Goal: Task Accomplishment & Management: Complete application form

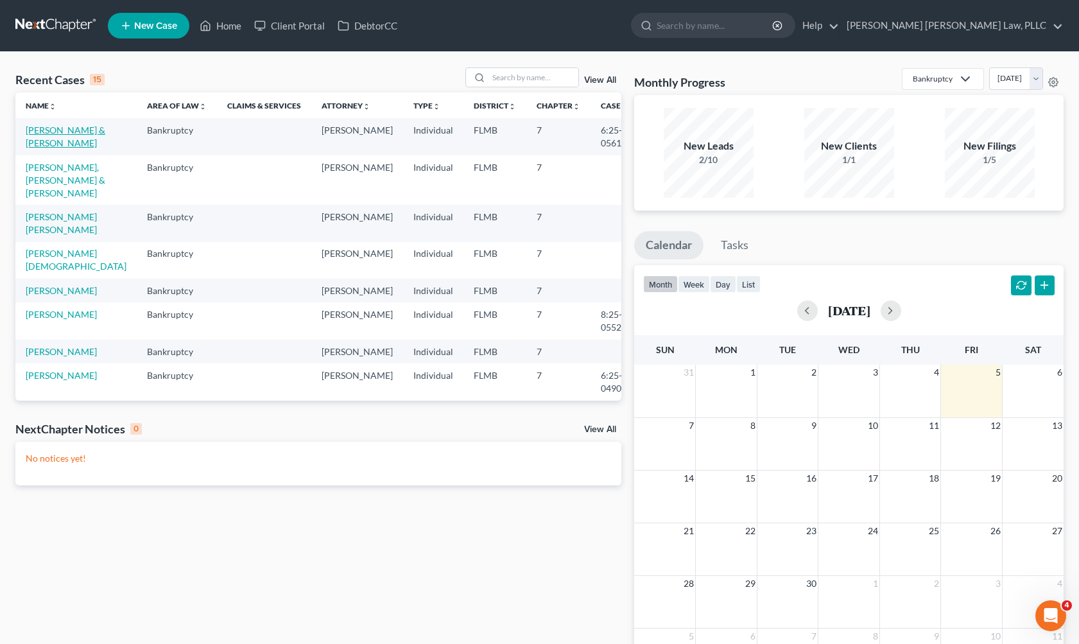
click at [53, 135] on link "[PERSON_NAME] & [PERSON_NAME]" at bounding box center [66, 137] width 80 height 24
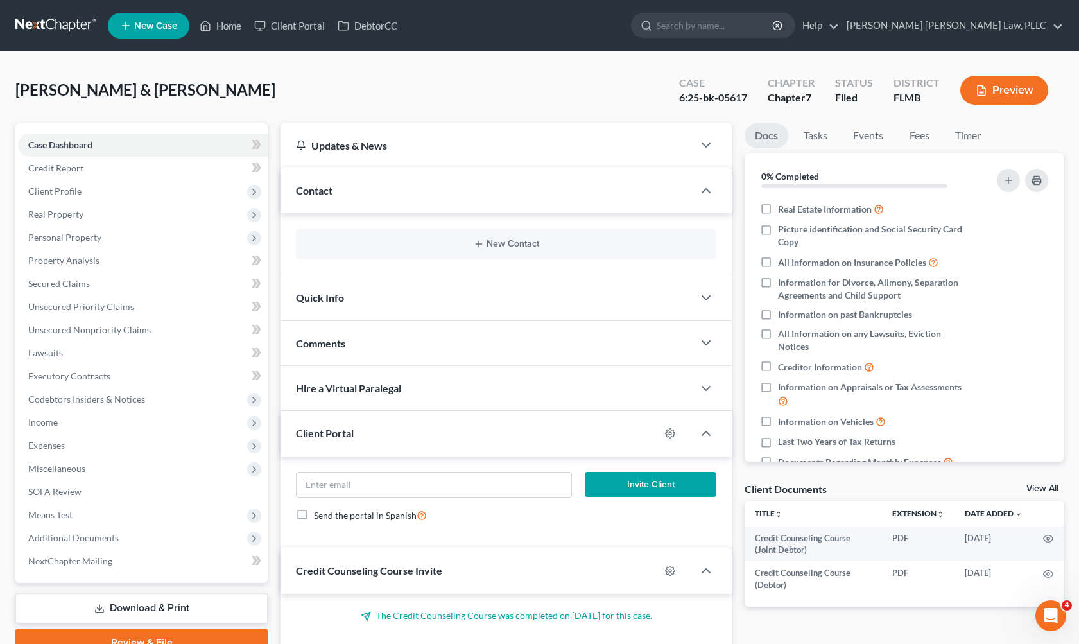
click at [76, 19] on link at bounding box center [56, 25] width 82 height 23
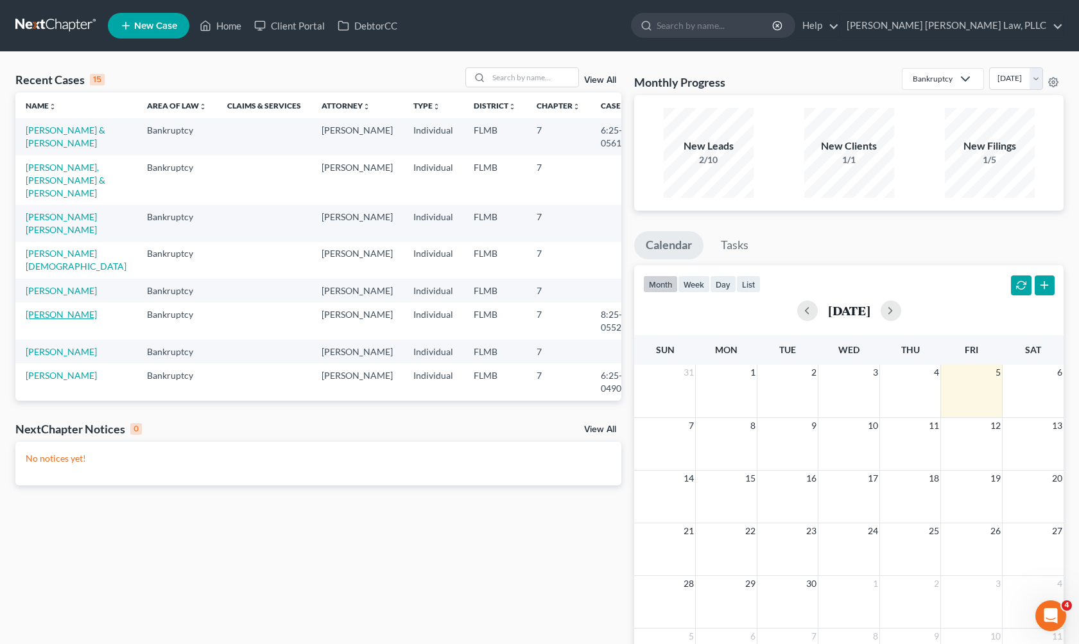
click at [64, 309] on link "[PERSON_NAME]" at bounding box center [61, 314] width 71 height 11
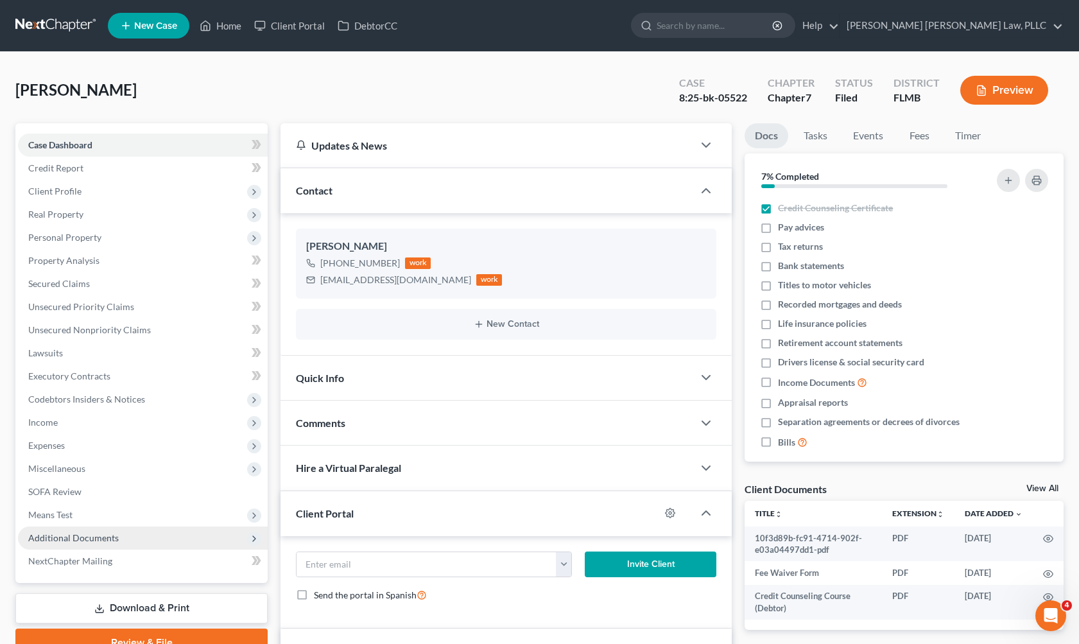
click at [139, 548] on span "Additional Documents" at bounding box center [143, 537] width 250 height 23
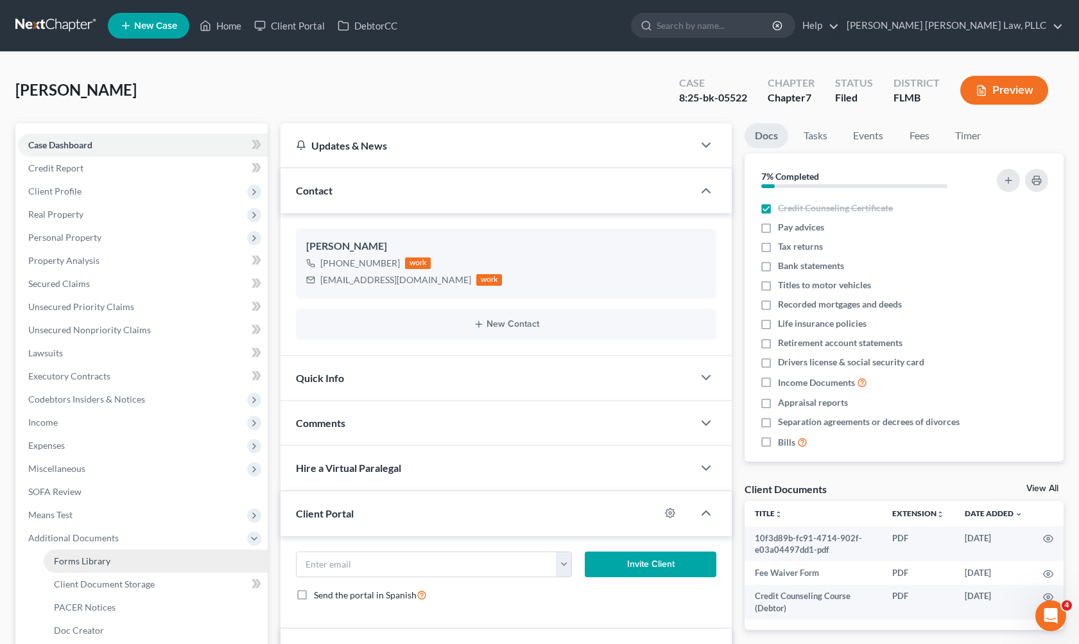
scroll to position [220, 0]
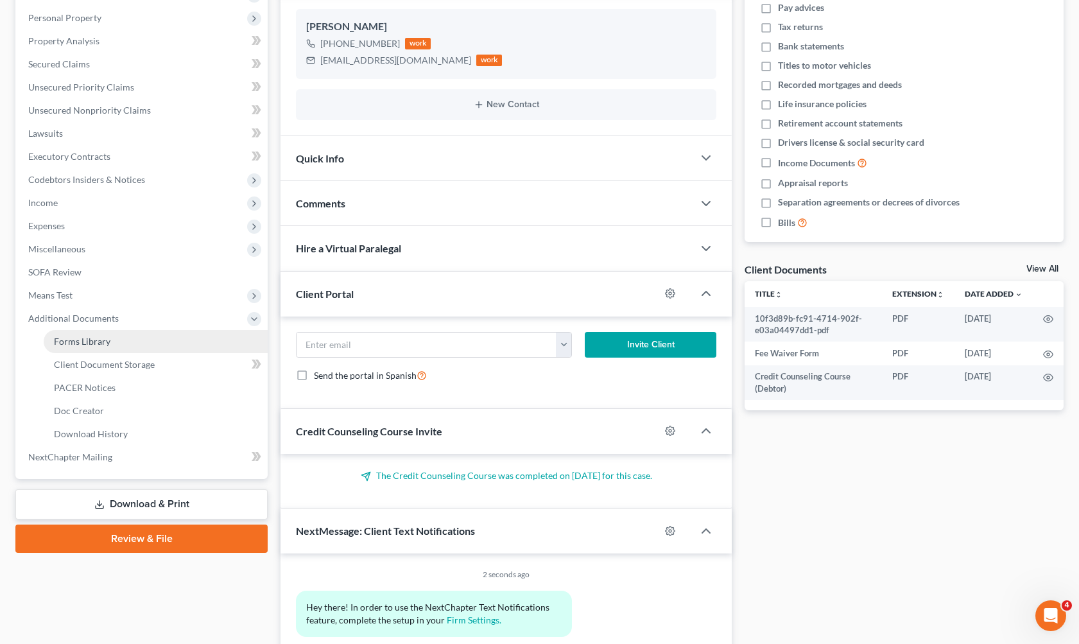
click at [136, 342] on link "Forms Library" at bounding box center [156, 341] width 224 height 23
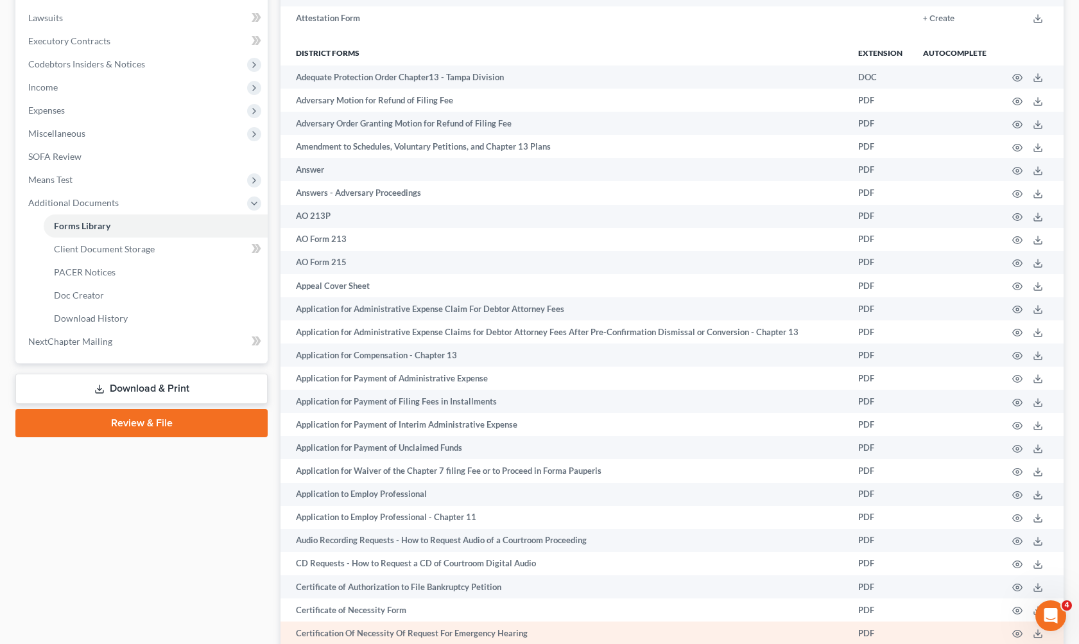
scroll to position [726, 0]
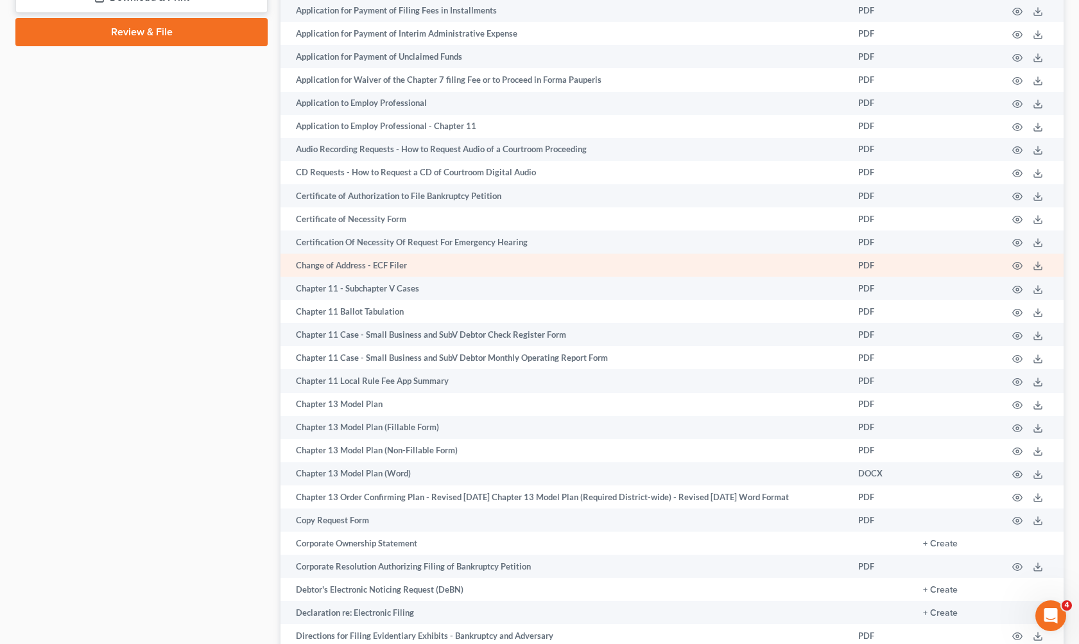
click at [968, 261] on td at bounding box center [955, 265] width 84 height 23
click at [356, 267] on td "Change of Address - ECF Filer" at bounding box center [564, 265] width 567 height 23
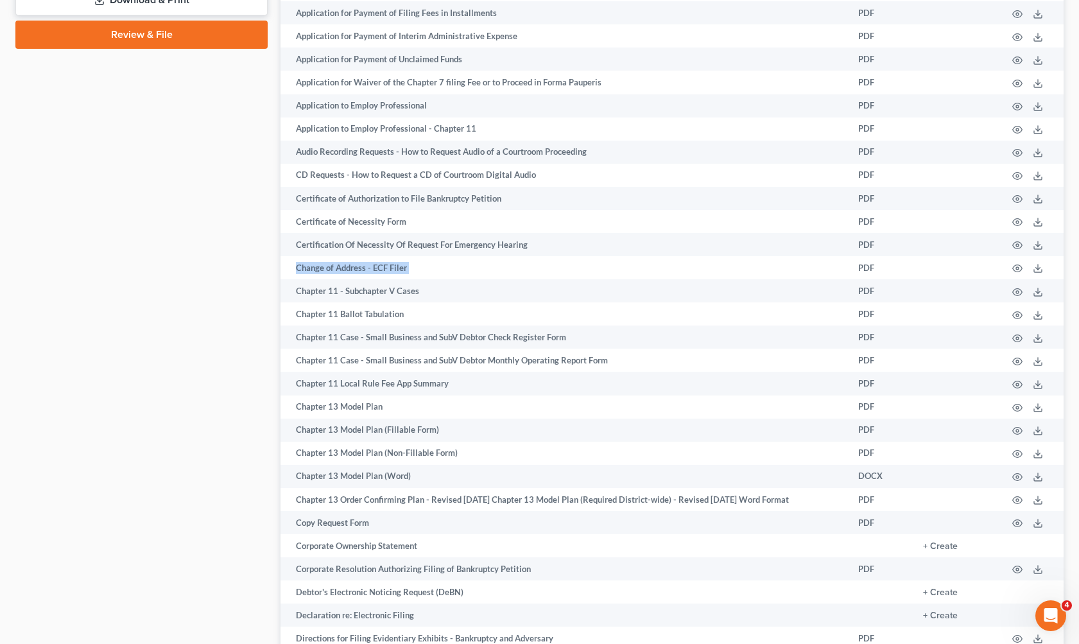
scroll to position [449, 0]
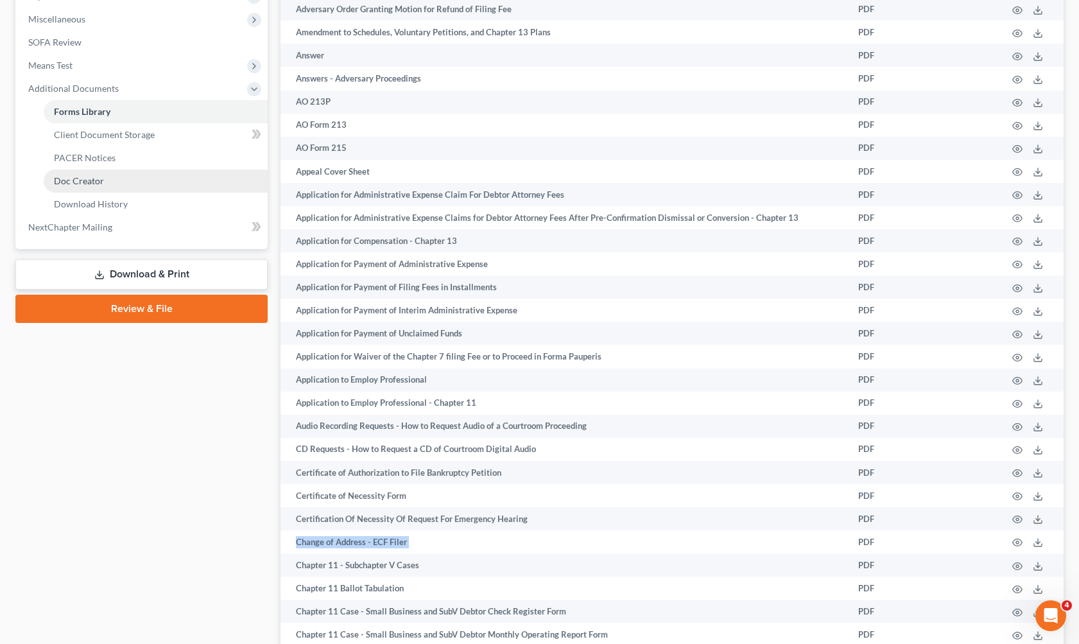
click at [168, 190] on link "Doc Creator" at bounding box center [156, 180] width 224 height 23
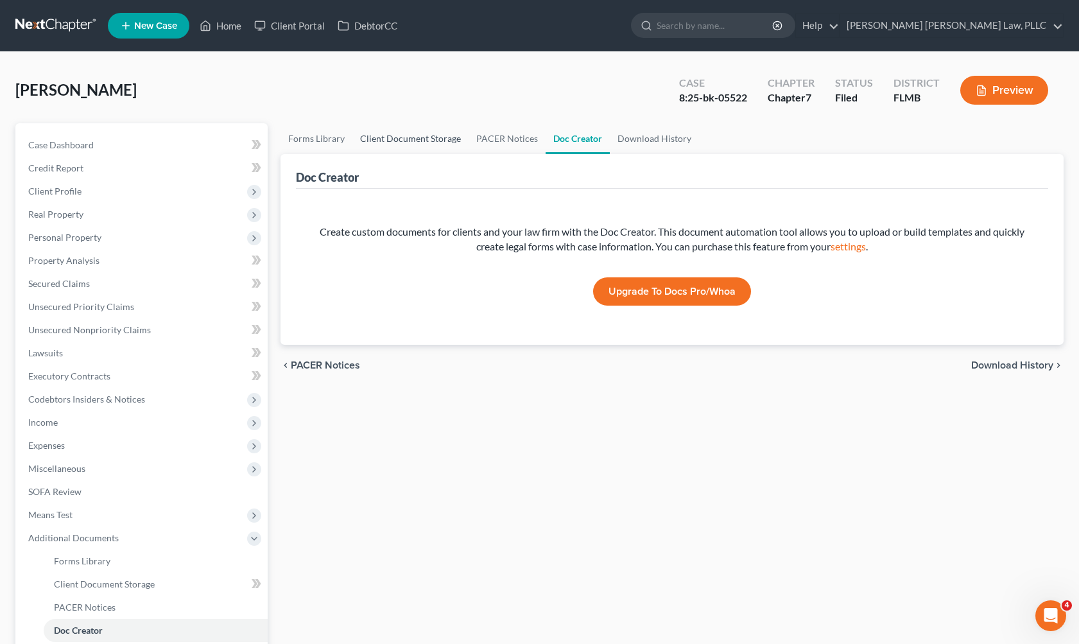
click at [407, 136] on link "Client Document Storage" at bounding box center [410, 138] width 116 height 31
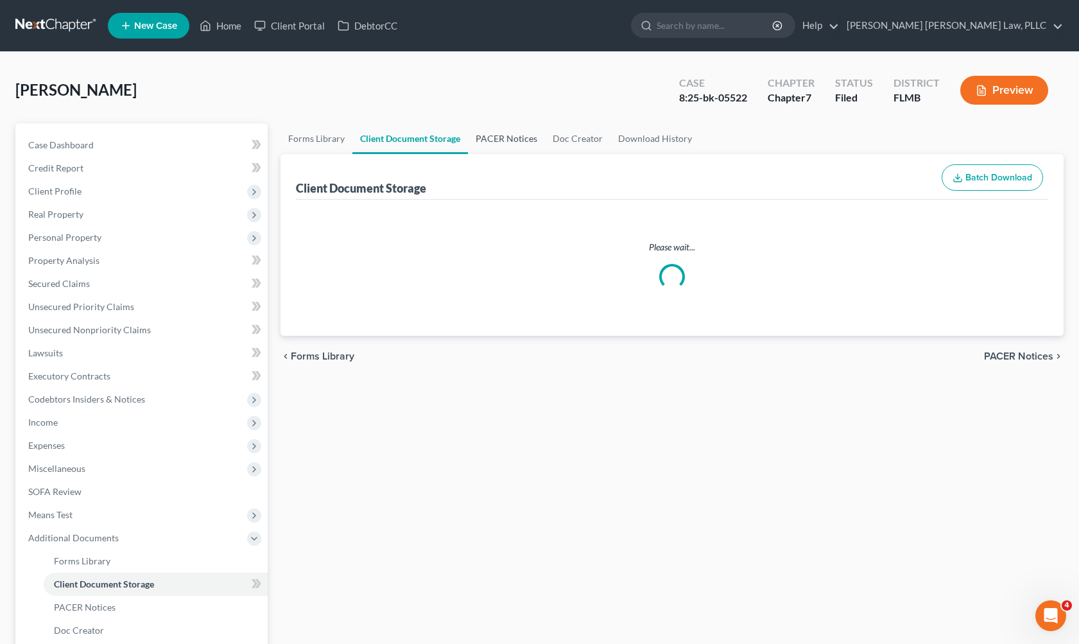
select select "9"
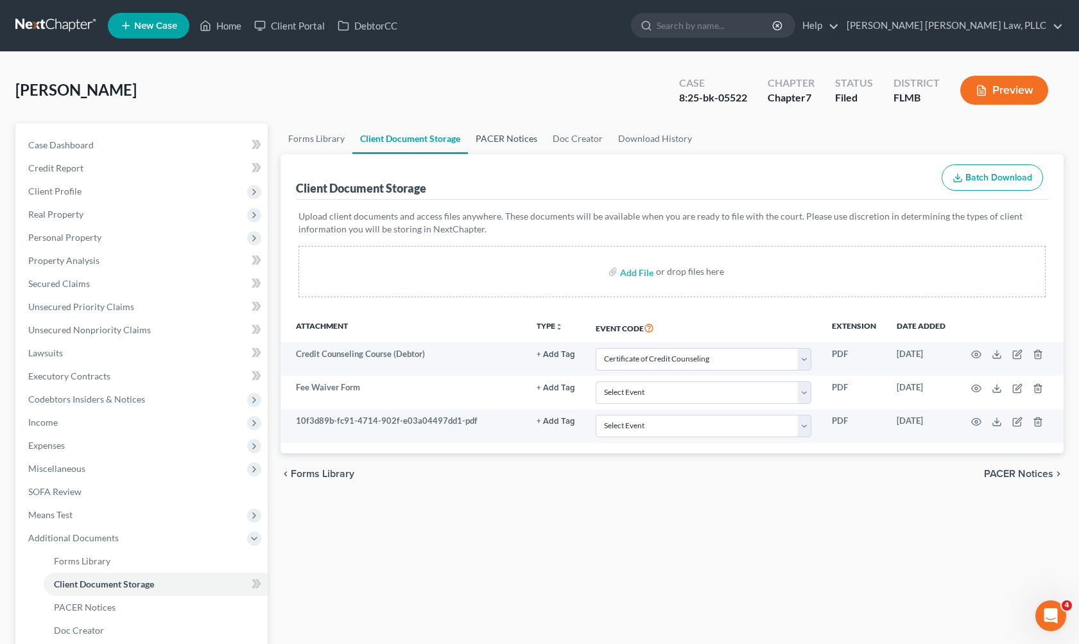
click at [522, 144] on link "PACER Notices" at bounding box center [506, 138] width 77 height 31
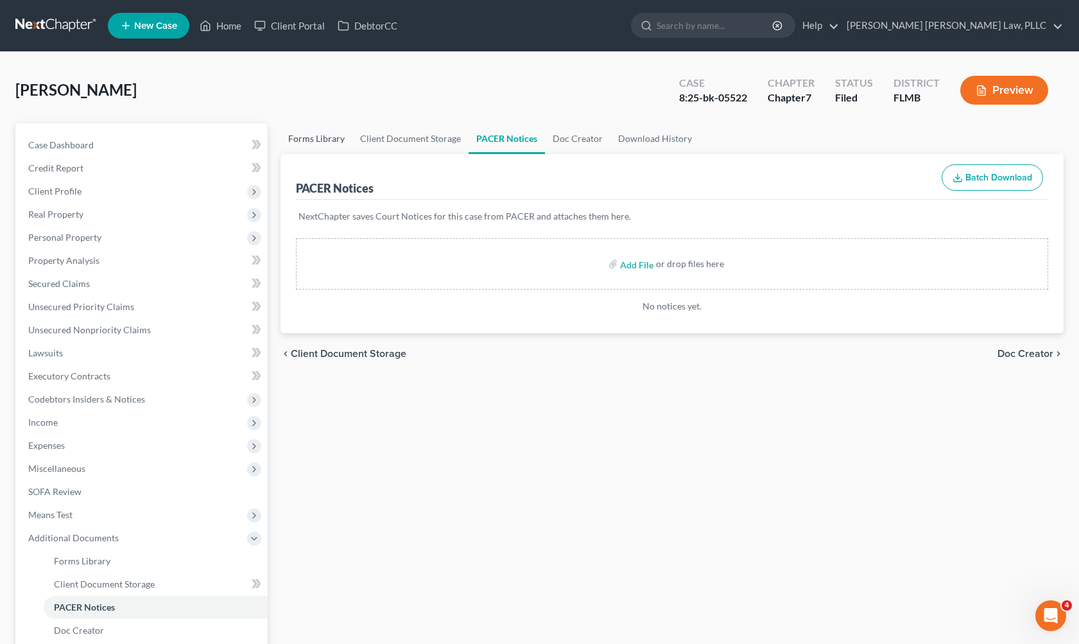
click at [310, 144] on link "Forms Library" at bounding box center [317, 138] width 72 height 31
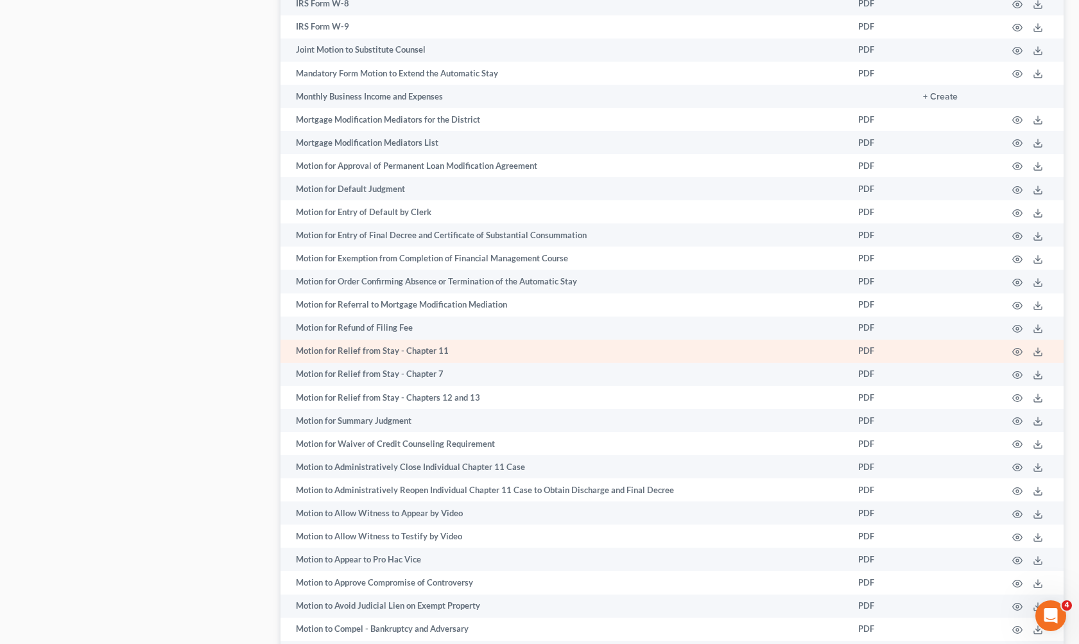
scroll to position [877, 0]
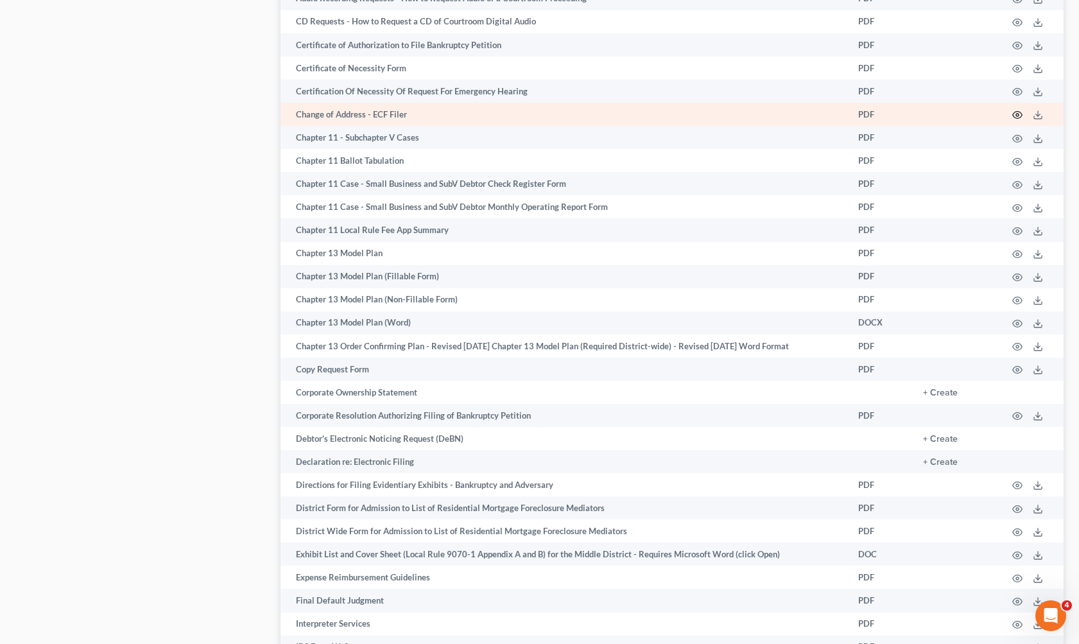
click at [1019, 117] on icon "button" at bounding box center [1018, 115] width 10 height 7
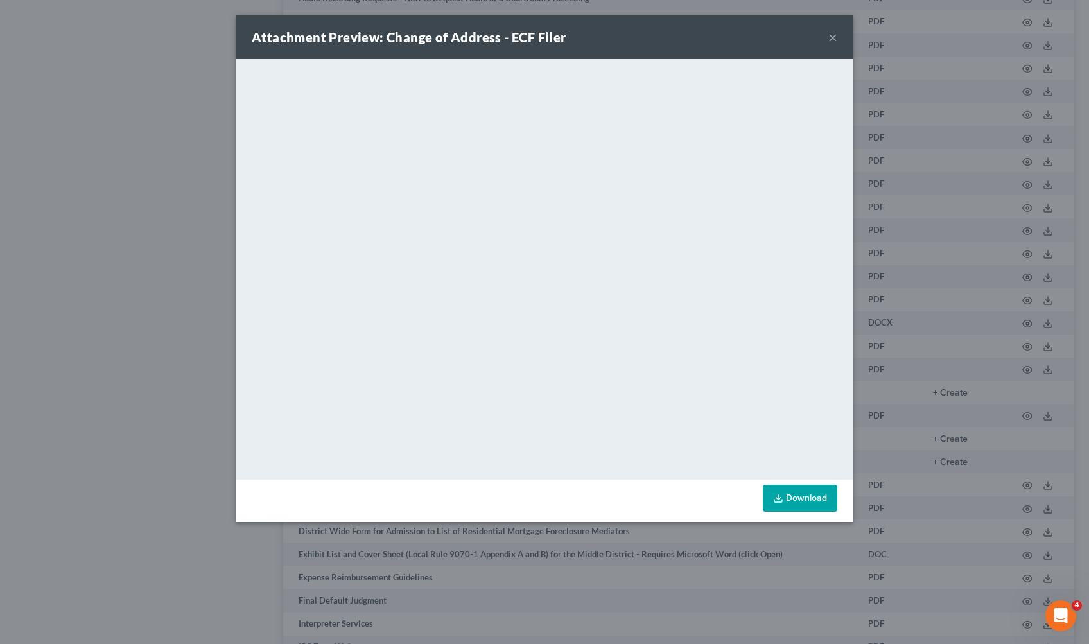
click at [832, 36] on button "×" at bounding box center [832, 37] width 9 height 15
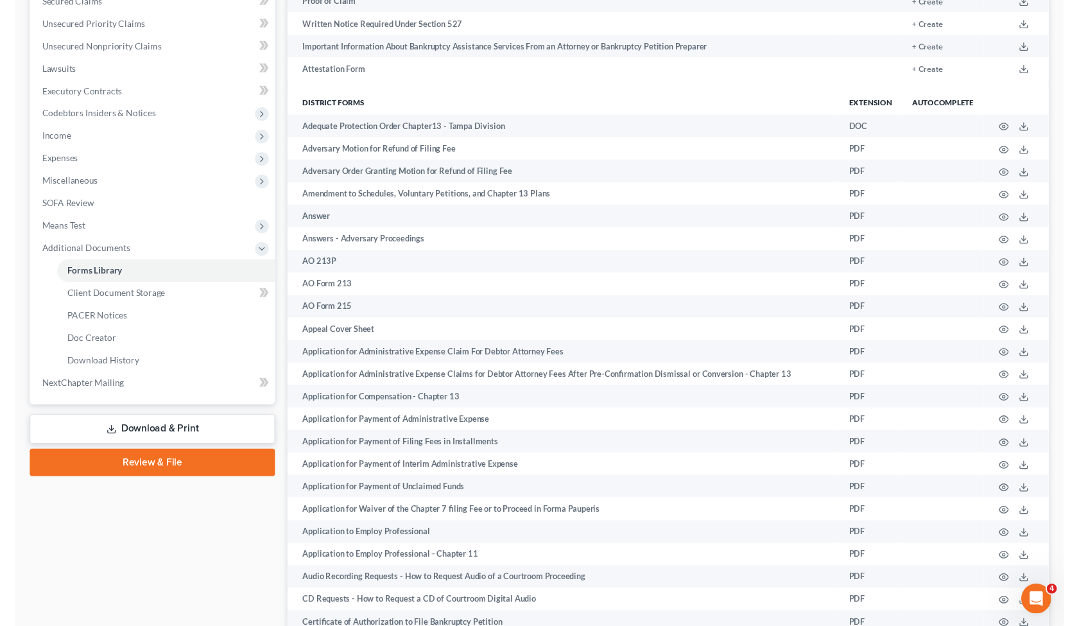
scroll to position [0, 0]
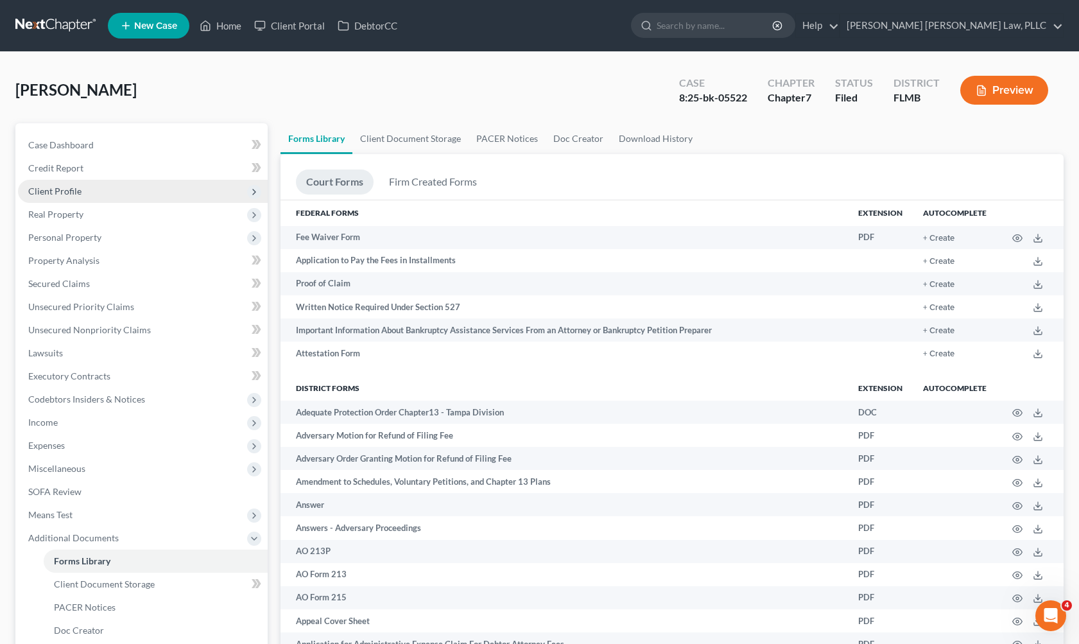
click at [80, 191] on span "Client Profile" at bounding box center [54, 191] width 53 height 11
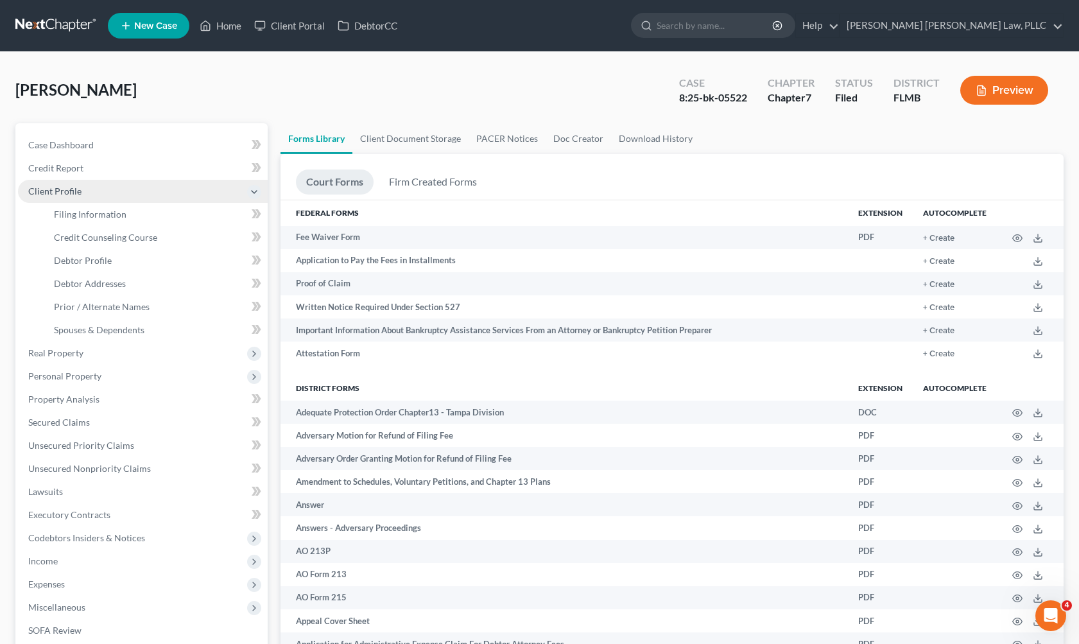
click at [75, 196] on span "Client Profile" at bounding box center [54, 191] width 53 height 11
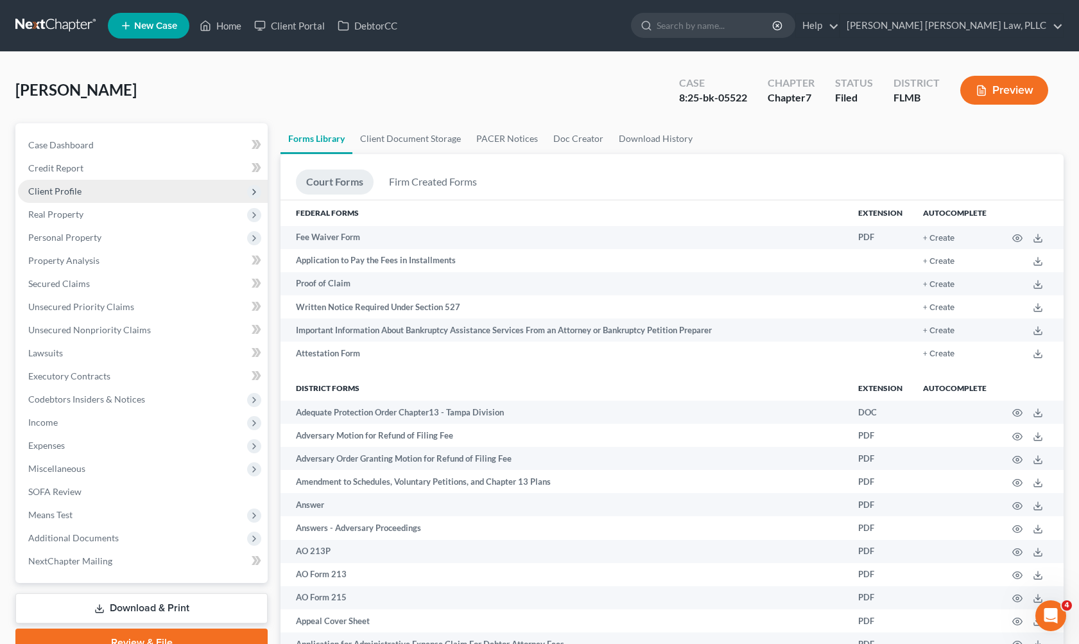
click at [93, 189] on span "Client Profile" at bounding box center [143, 191] width 250 height 23
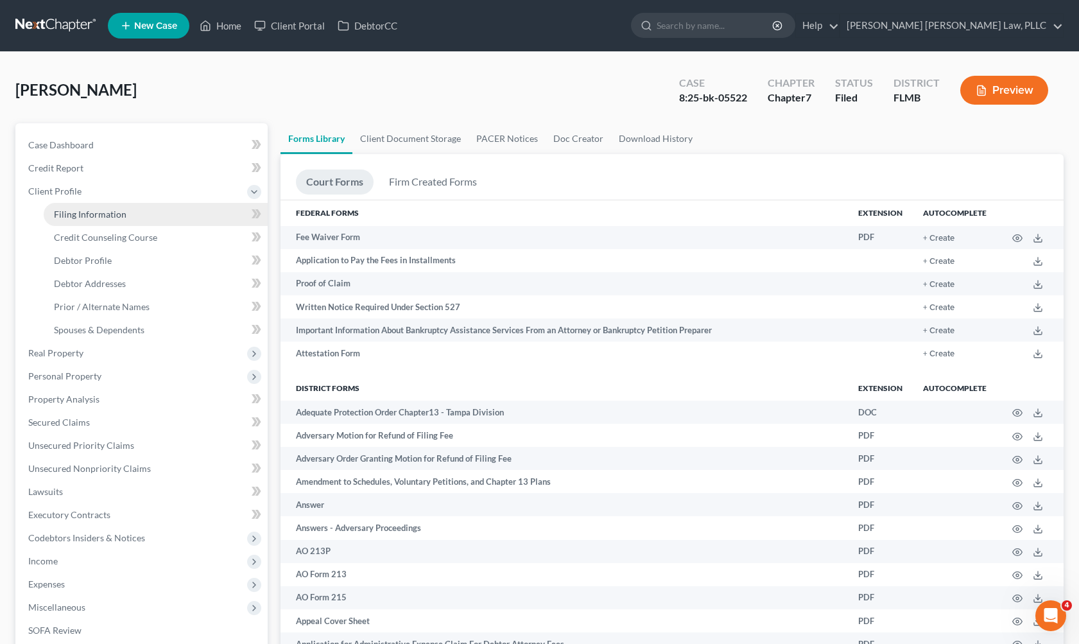
click at [103, 214] on span "Filing Information" at bounding box center [90, 214] width 73 height 11
select select "1"
select select "0"
select select "9"
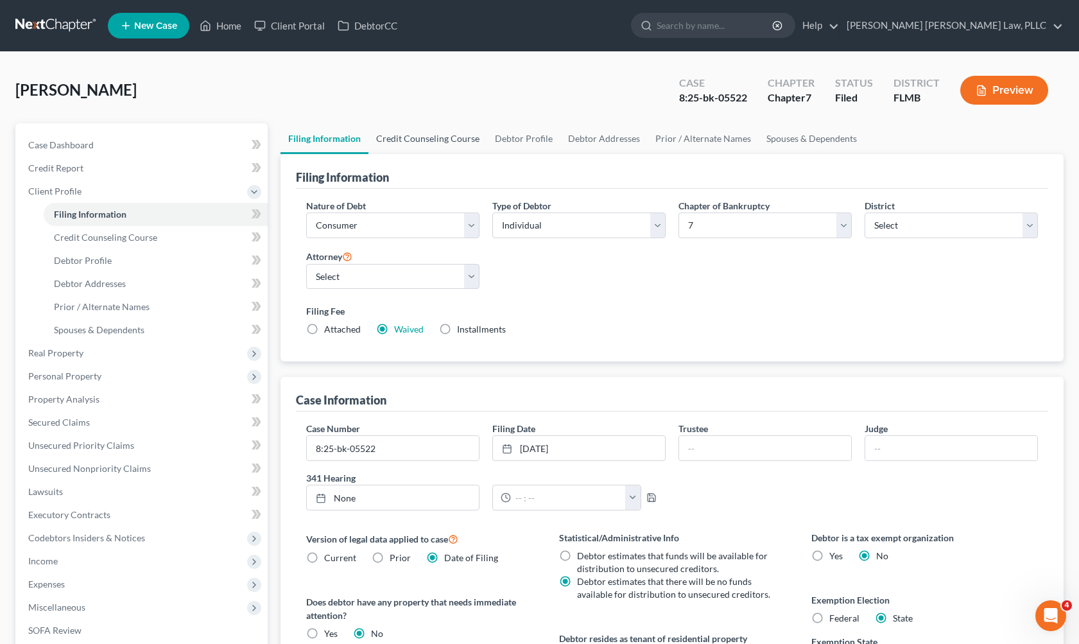
click at [432, 136] on link "Credit Counseling Course" at bounding box center [427, 138] width 119 height 31
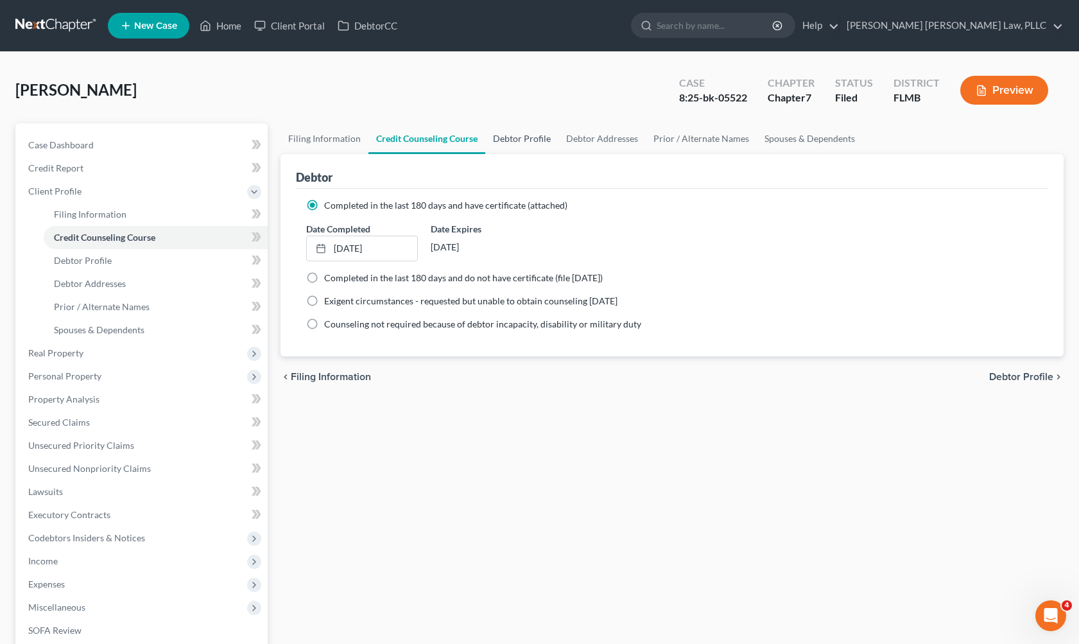
click at [526, 138] on link "Debtor Profile" at bounding box center [521, 138] width 73 height 31
select select "0"
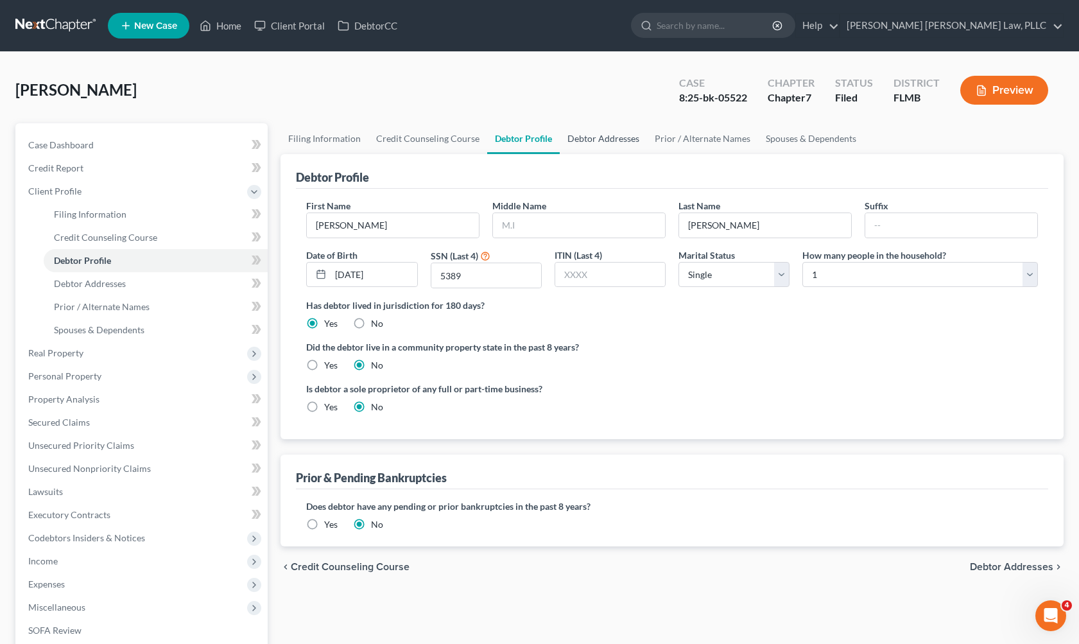
click at [632, 146] on link "Debtor Addresses" at bounding box center [603, 138] width 87 height 31
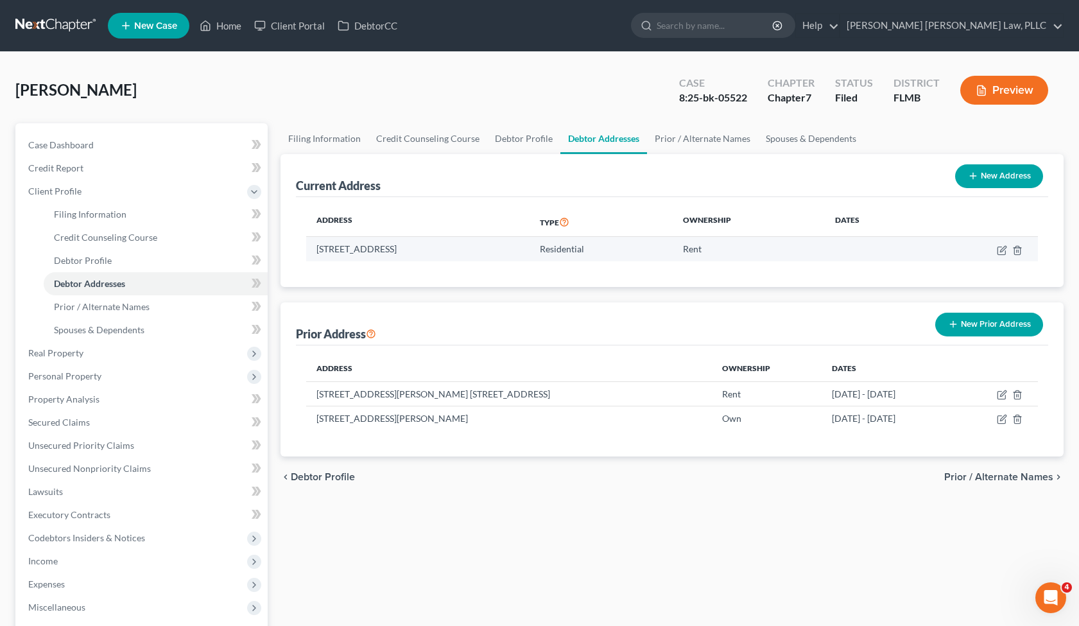
drag, startPoint x: 390, startPoint y: 248, endPoint x: 307, endPoint y: 241, distance: 83.8
click at [307, 241] on td "[STREET_ADDRESS]" at bounding box center [417, 249] width 223 height 24
copy td "[STREET_ADDRESS],"
drag, startPoint x: 487, startPoint y: 245, endPoint x: 395, endPoint y: 249, distance: 91.9
click at [395, 249] on td "[STREET_ADDRESS]" at bounding box center [417, 249] width 223 height 24
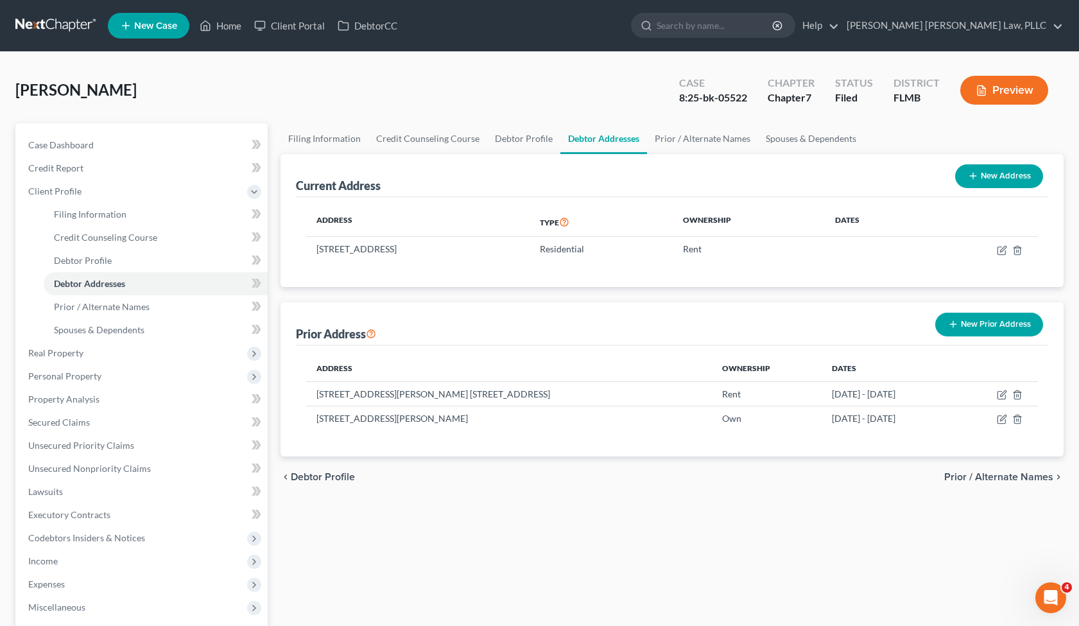
copy td "[GEOGRAPHIC_DATA]"
click at [497, 140] on link "Debtor Profile" at bounding box center [523, 138] width 73 height 31
select select "0"
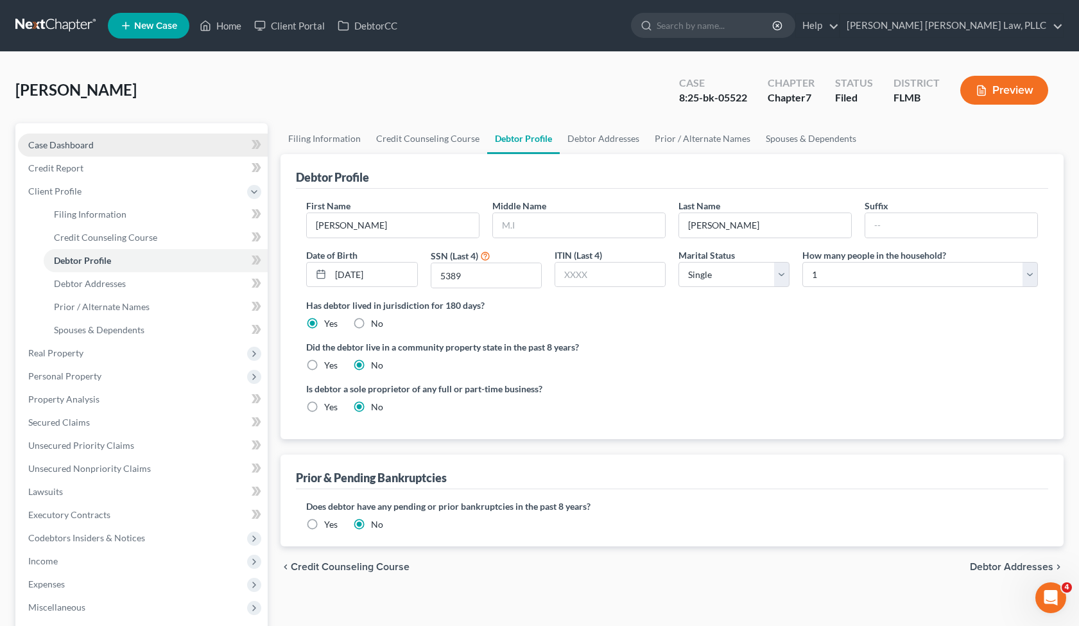
click at [134, 137] on link "Case Dashboard" at bounding box center [143, 145] width 250 height 23
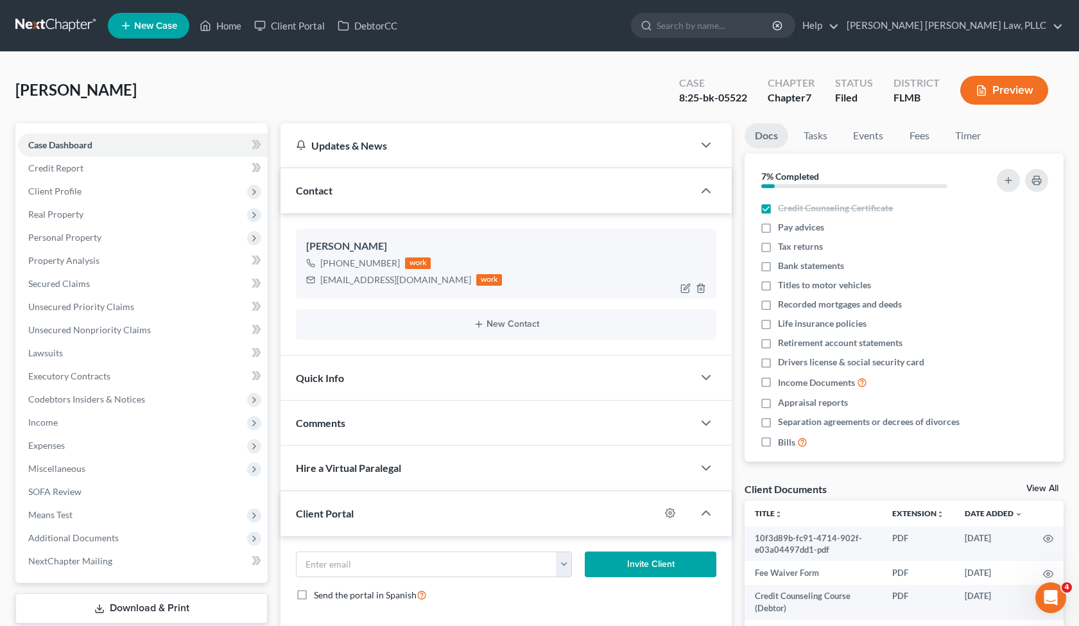
drag, startPoint x: 390, startPoint y: 260, endPoint x: 335, endPoint y: 261, distance: 55.2
click at [335, 261] on div "[PHONE_NUMBER]" at bounding box center [360, 263] width 80 height 13
copy div "407) 202-6704"
